Goal: Task Accomplishment & Management: Manage account settings

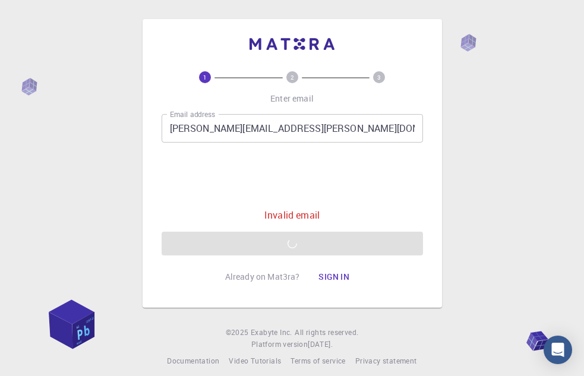
click at [291, 76] on text "2" at bounding box center [293, 77] width 4 height 8
click at [554, 346] on icon "Open Intercom Messenger" at bounding box center [558, 349] width 14 height 15
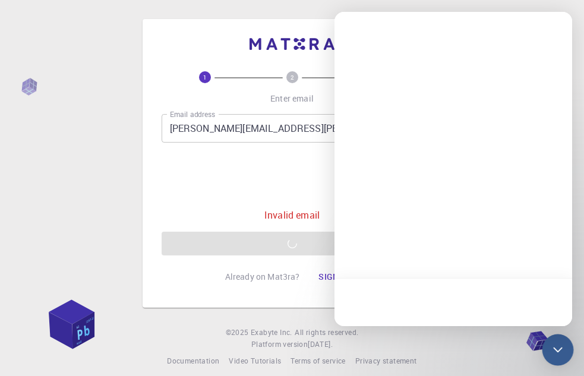
click at [554, 346] on icon "Open Intercom Messenger" at bounding box center [557, 349] width 15 height 15
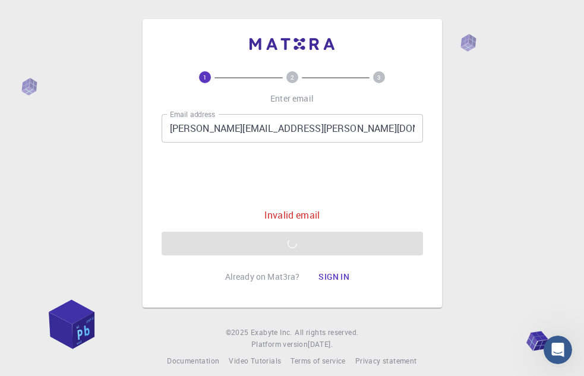
click at [393, 97] on div "1 2 3 Enter email Email address [PERSON_NAME][EMAIL_ADDRESS][PERSON_NAME][DOMAI…" at bounding box center [292, 179] width 261 height 217
click at [292, 77] on text "2" at bounding box center [293, 77] width 4 height 8
click at [324, 275] on button "Sign in" at bounding box center [334, 277] width 50 height 24
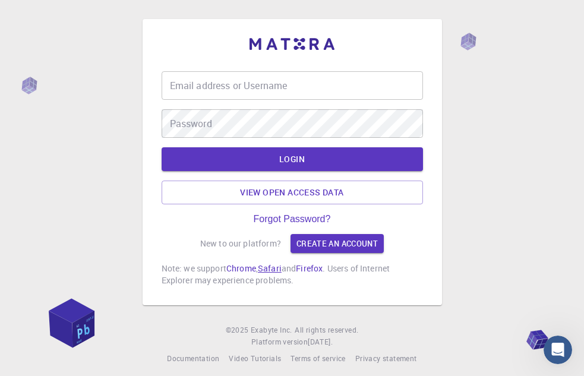
click at [277, 269] on link "Safari" at bounding box center [270, 268] width 24 height 11
click at [213, 86] on input "Email address or Username" at bounding box center [292, 85] width 261 height 29
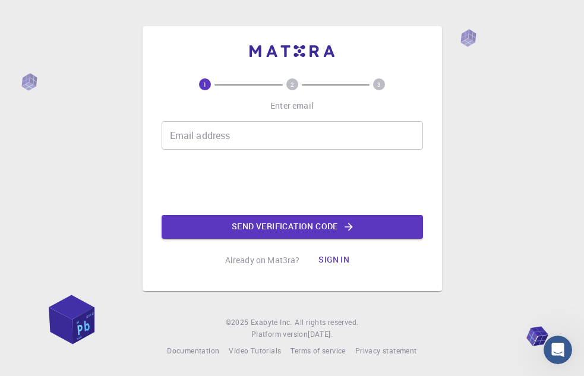
click at [190, 137] on input "Email address" at bounding box center [292, 135] width 261 height 29
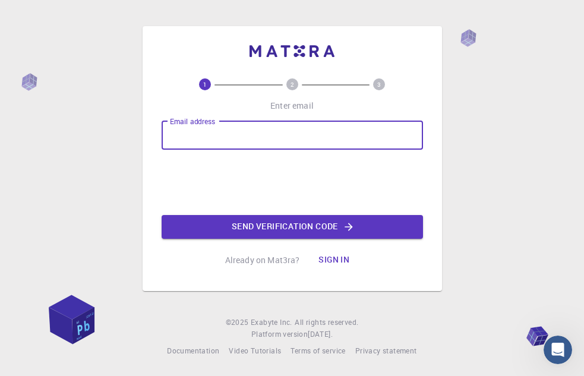
type input "[PERSON_NAME][EMAIL_ADDRESS][PERSON_NAME][DOMAIN_NAME]"
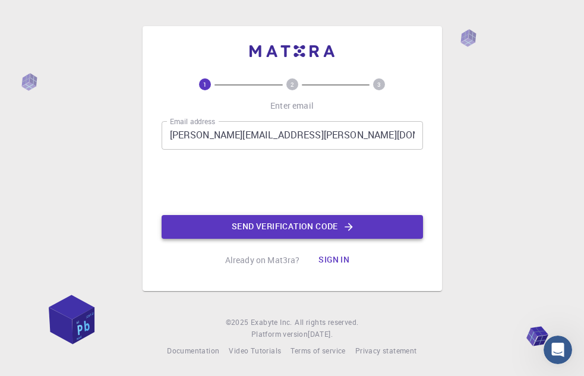
click at [259, 233] on button "Send verification code" at bounding box center [292, 227] width 261 height 24
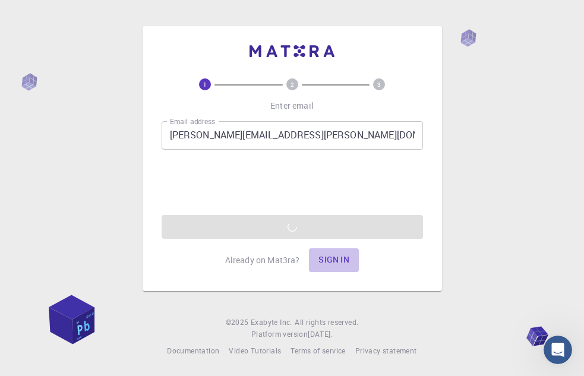
click at [334, 256] on button "Sign in" at bounding box center [334, 260] width 50 height 24
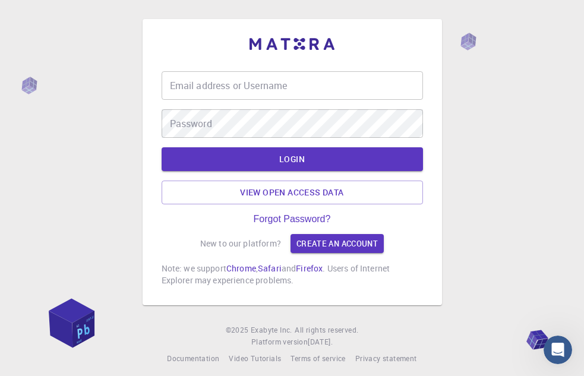
click at [304, 103] on div "Email address or Username Email address or Username Password Password" at bounding box center [292, 104] width 261 height 67
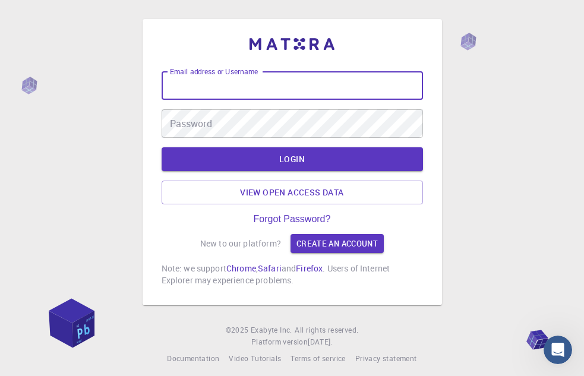
click at [301, 86] on input "Email address or Username" at bounding box center [292, 85] width 261 height 29
type input "[PERSON_NAME][EMAIL_ADDRESS][PERSON_NAME][DOMAIN_NAME]"
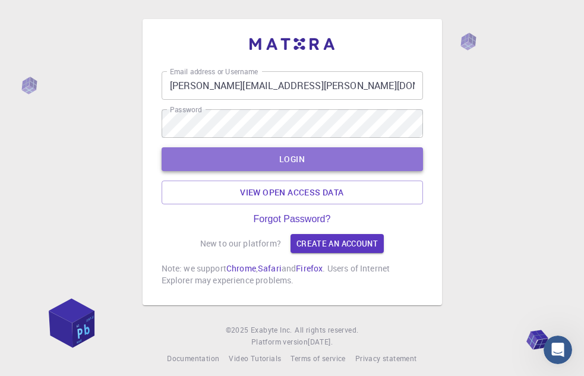
click at [239, 156] on button "LOGIN" at bounding box center [292, 159] width 261 height 24
